Goal: Task Accomplishment & Management: Manage account settings

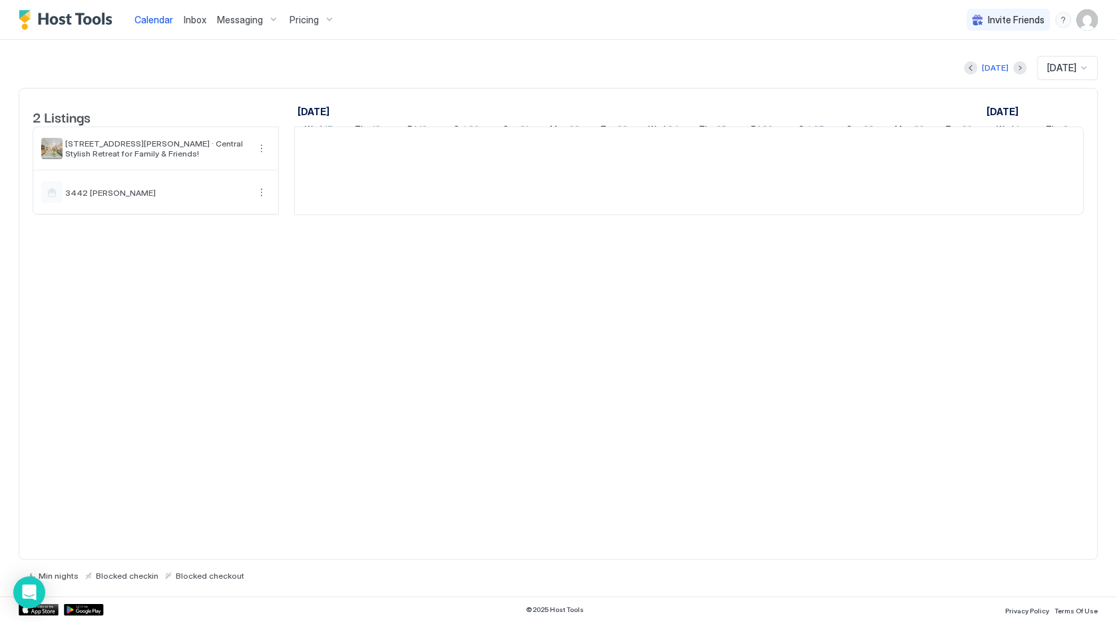
scroll to position [0, 738]
click at [1097, 28] on img "User profile" at bounding box center [1087, 19] width 21 height 21
click at [1015, 69] on div "Settings" at bounding box center [1014, 74] width 169 height 23
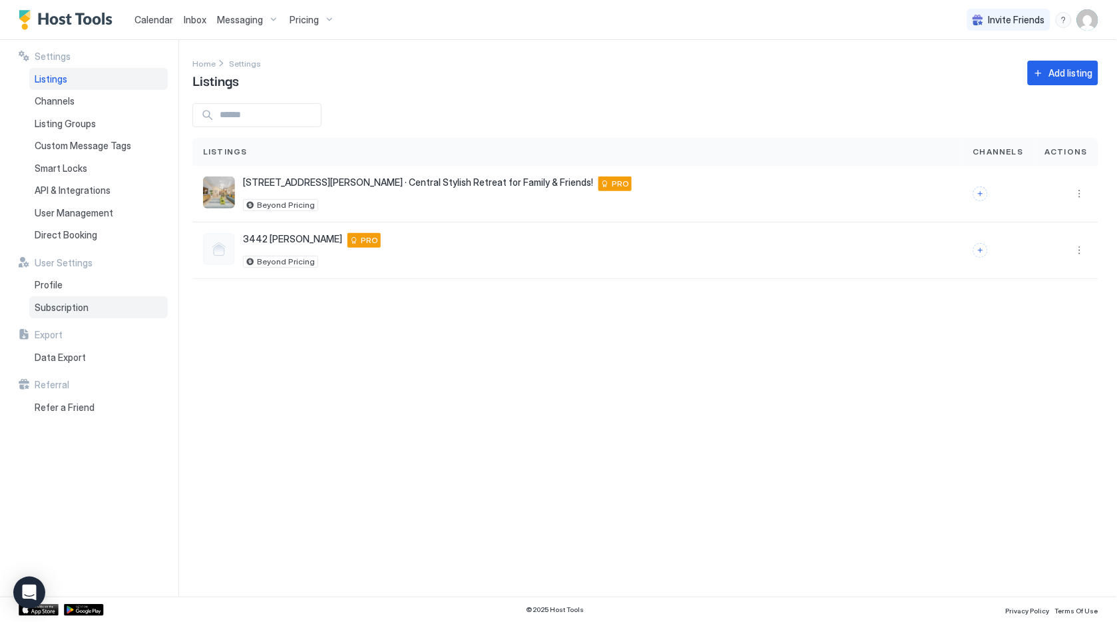
click at [65, 302] on span "Subscription" at bounding box center [62, 308] width 54 height 12
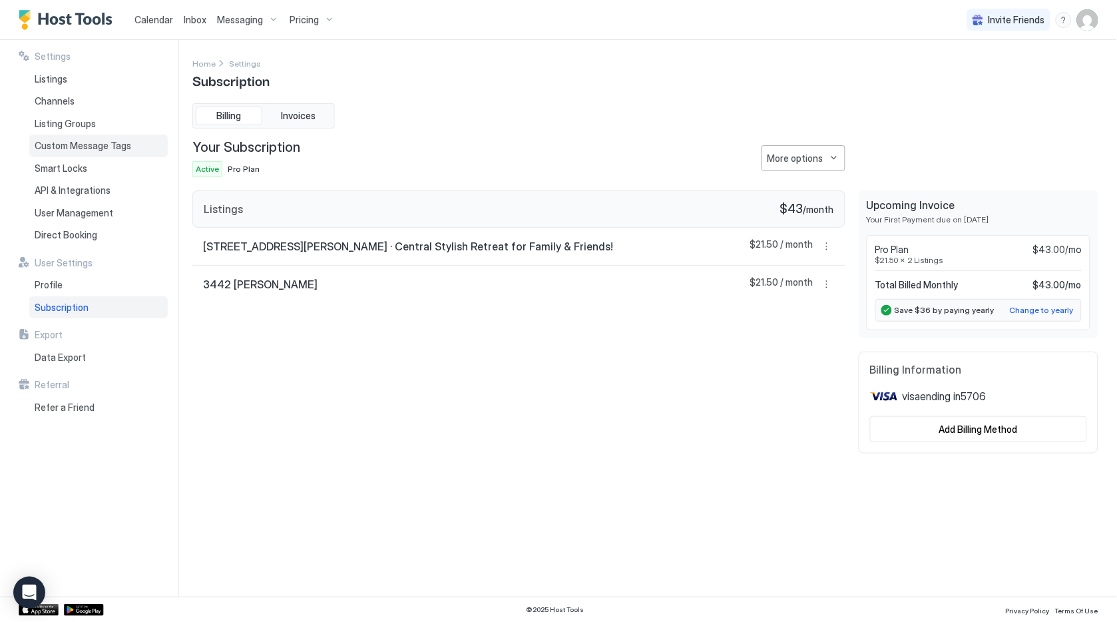
click at [113, 140] on span "Custom Message Tags" at bounding box center [83, 146] width 97 height 12
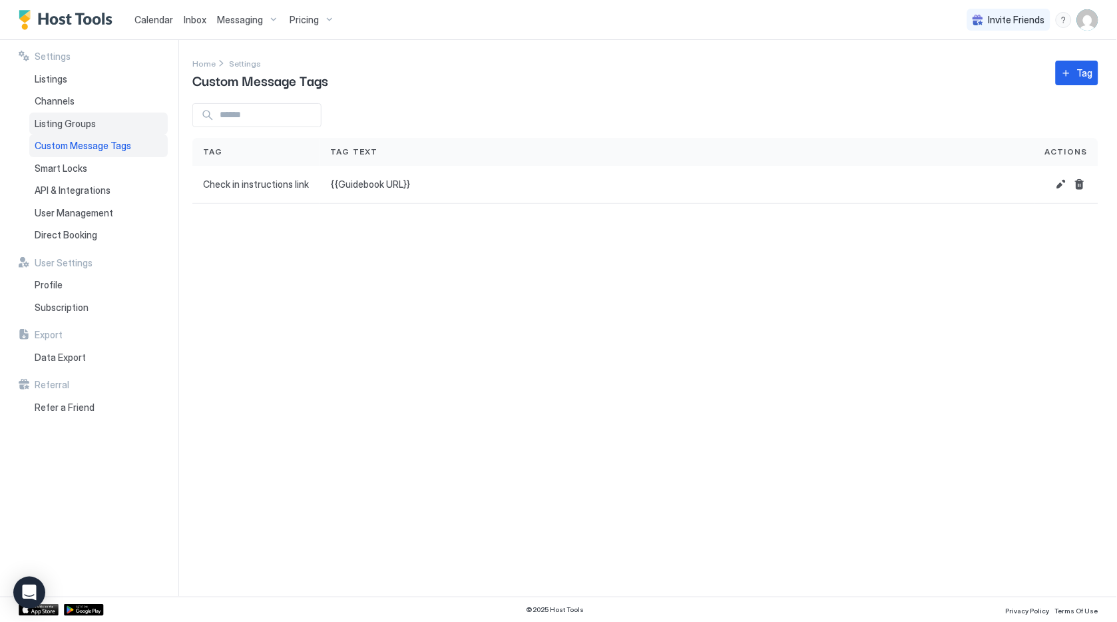
click at [77, 119] on span "Listing Groups" at bounding box center [65, 124] width 61 height 12
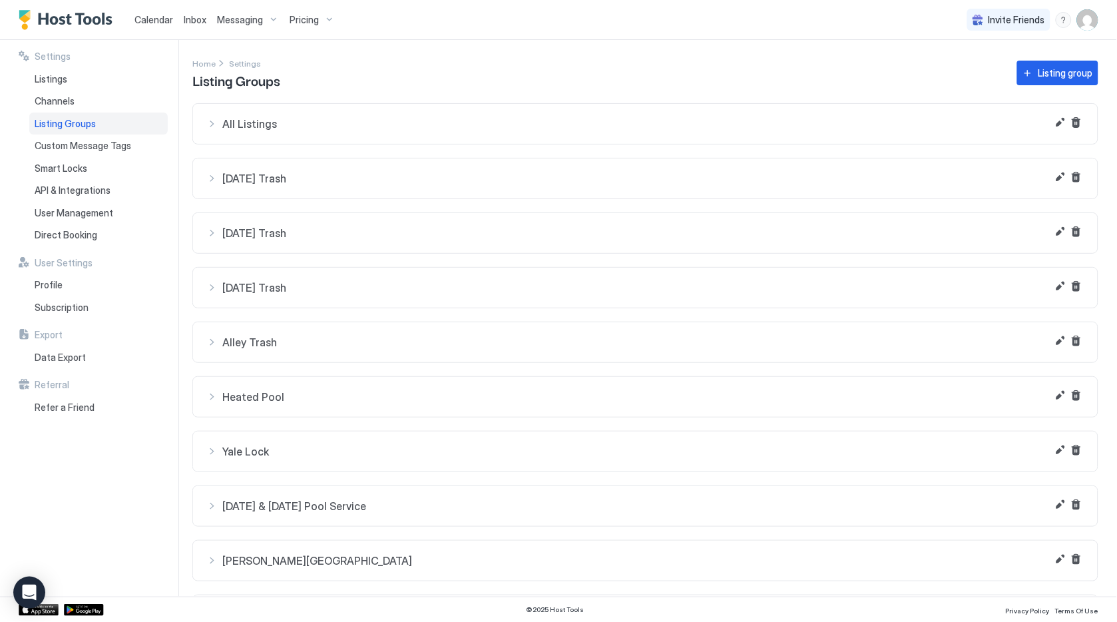
click at [206, 127] on div "All Listings" at bounding box center [645, 123] width 878 height 13
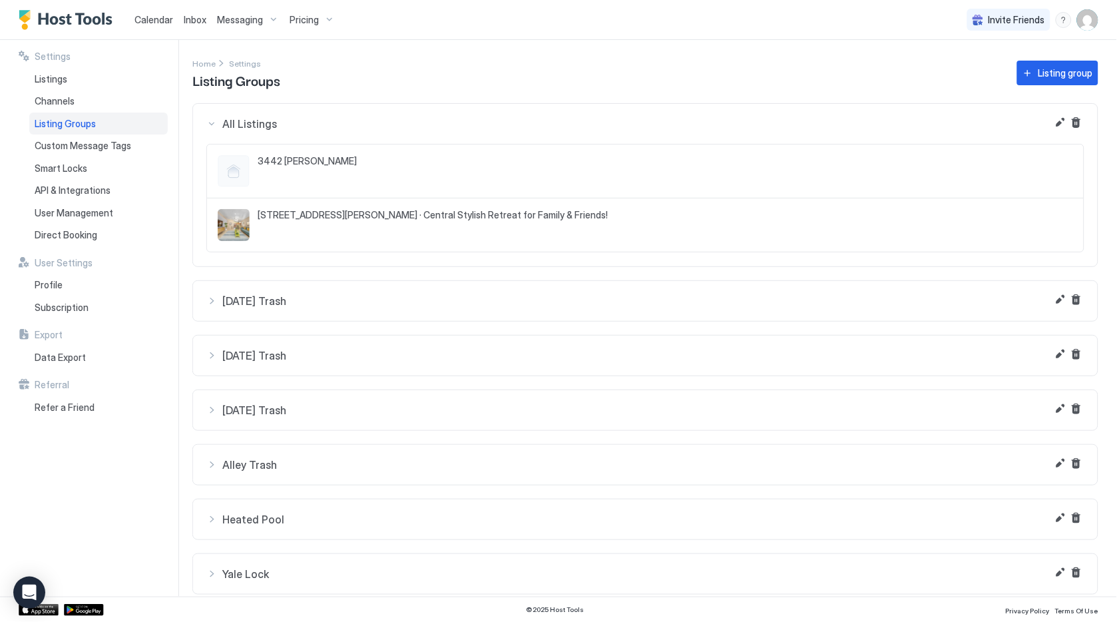
click at [210, 122] on div "All Listings" at bounding box center [645, 123] width 878 height 13
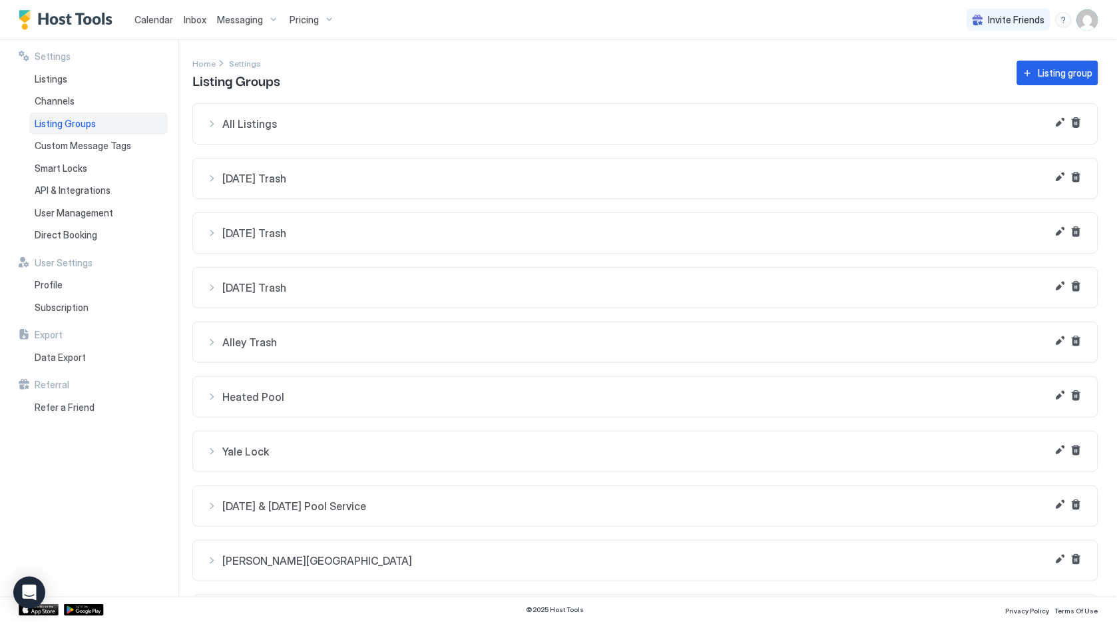
click at [214, 123] on div "All Listings" at bounding box center [645, 123] width 878 height 13
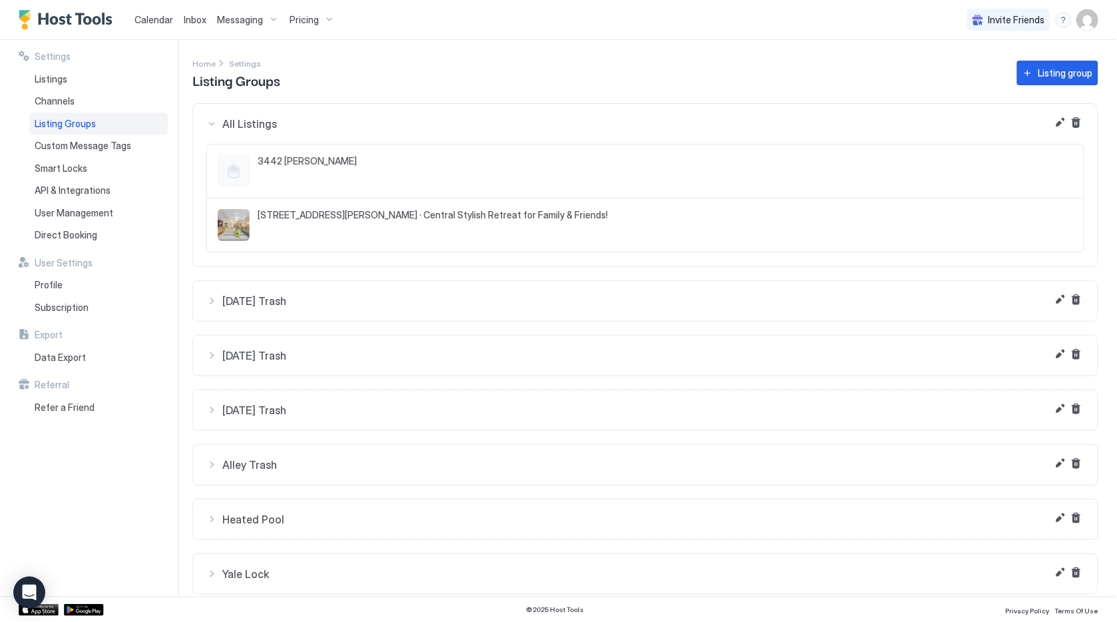
click at [216, 117] on div "All Listings" at bounding box center [645, 123] width 878 height 13
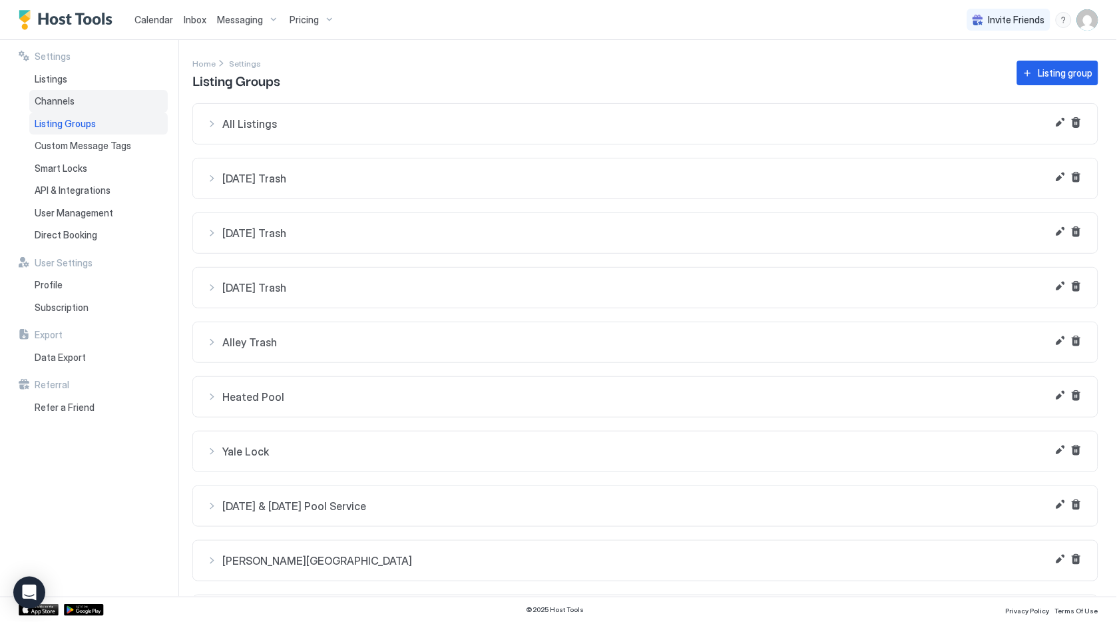
click at [96, 99] on div "Channels" at bounding box center [98, 101] width 139 height 23
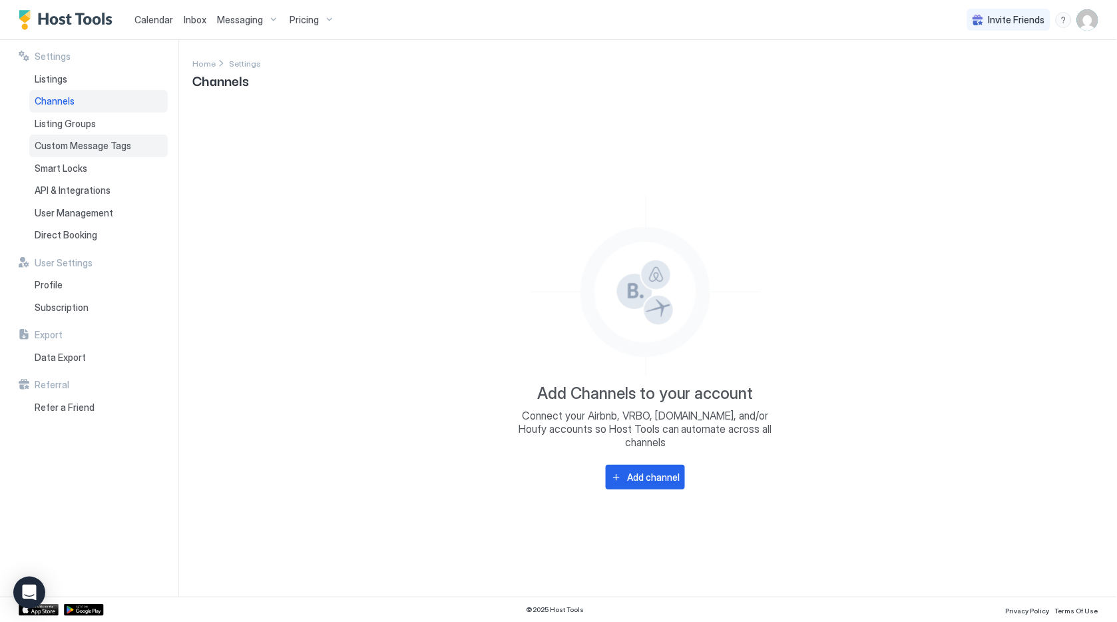
click at [121, 135] on div "Custom Message Tags" at bounding box center [98, 146] width 139 height 23
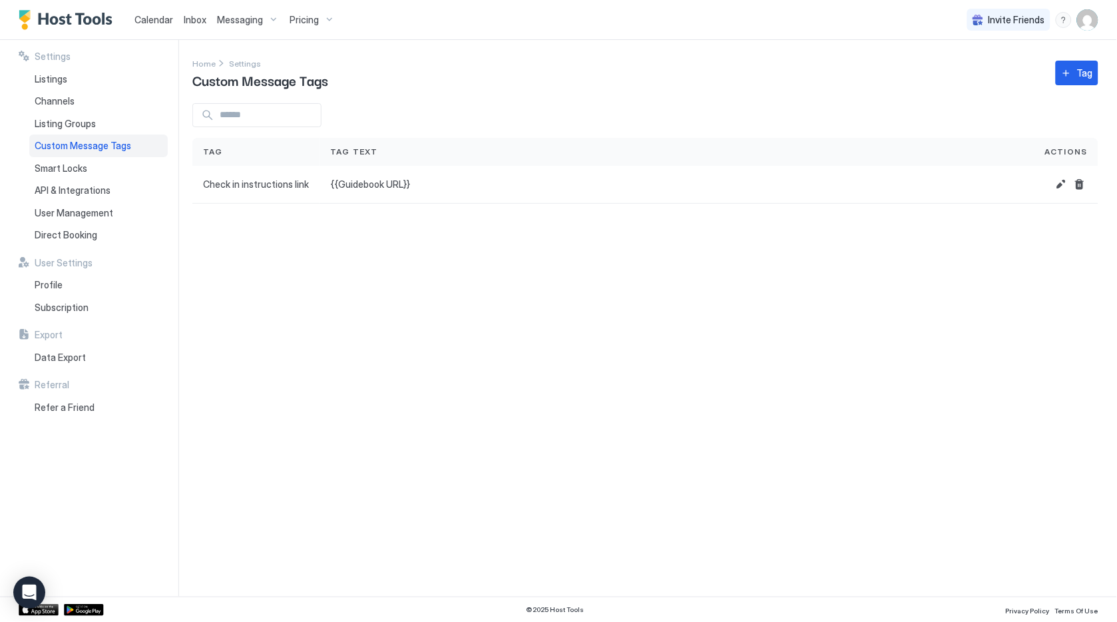
click at [249, 17] on span "Messaging" at bounding box center [240, 20] width 46 height 12
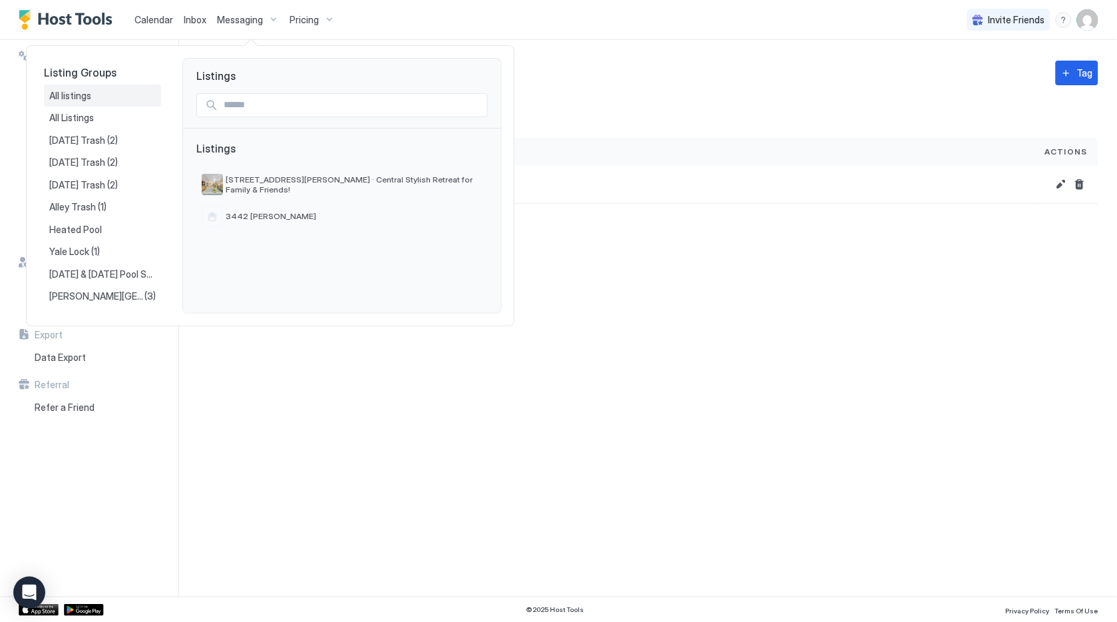
click at [92, 98] on span "All listings" at bounding box center [71, 96] width 44 height 12
